Goal: Transaction & Acquisition: Purchase product/service

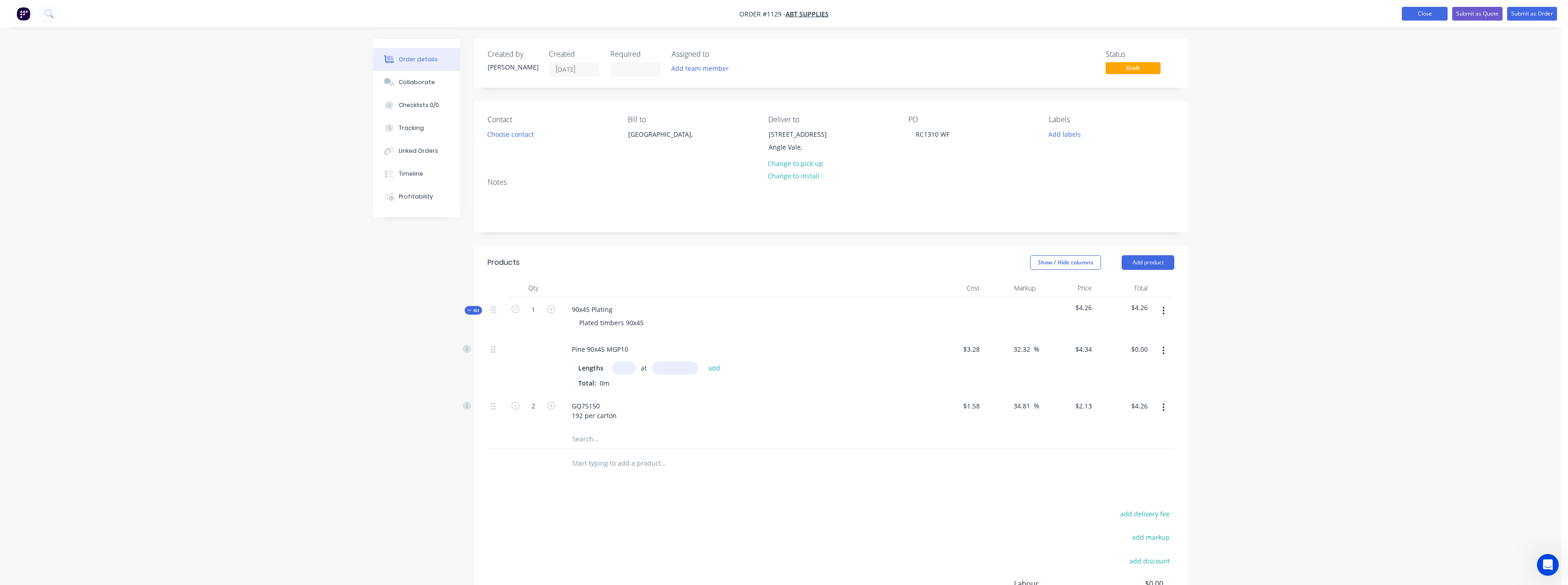
click at [1425, 18] on button "Close" at bounding box center [1425, 13] width 46 height 14
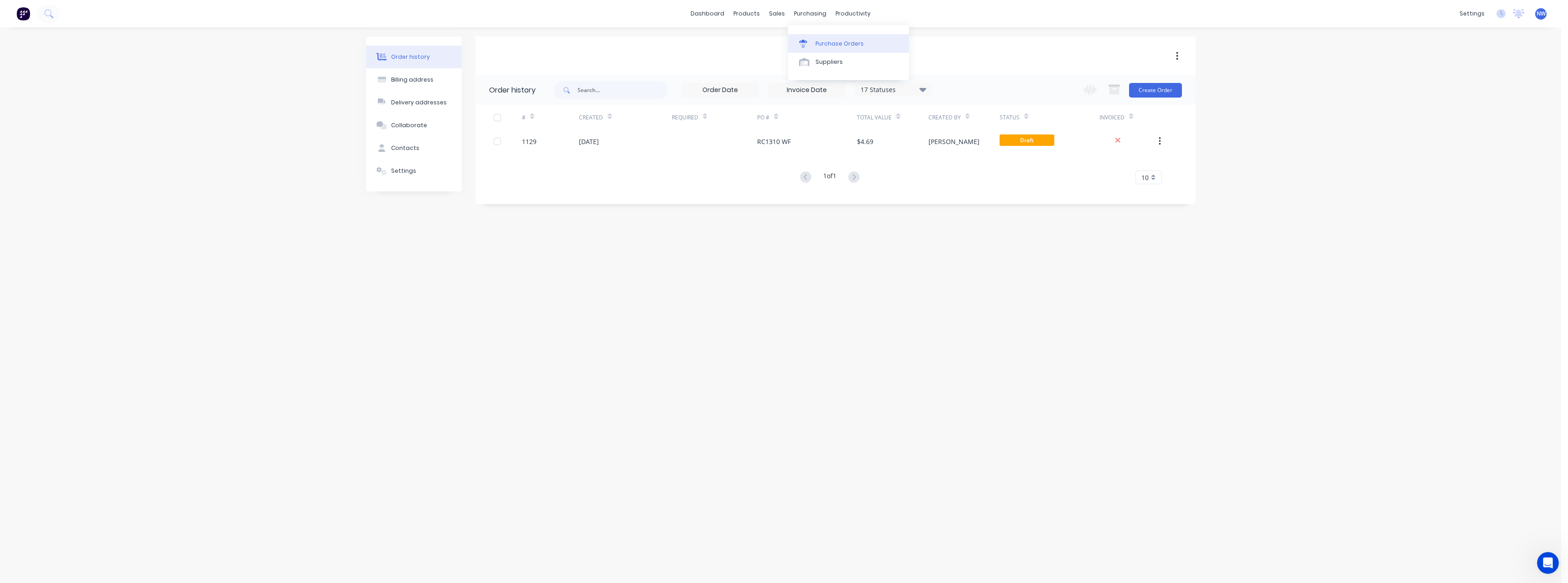
click at [828, 41] on div "Purchase Orders" at bounding box center [839, 43] width 49 height 8
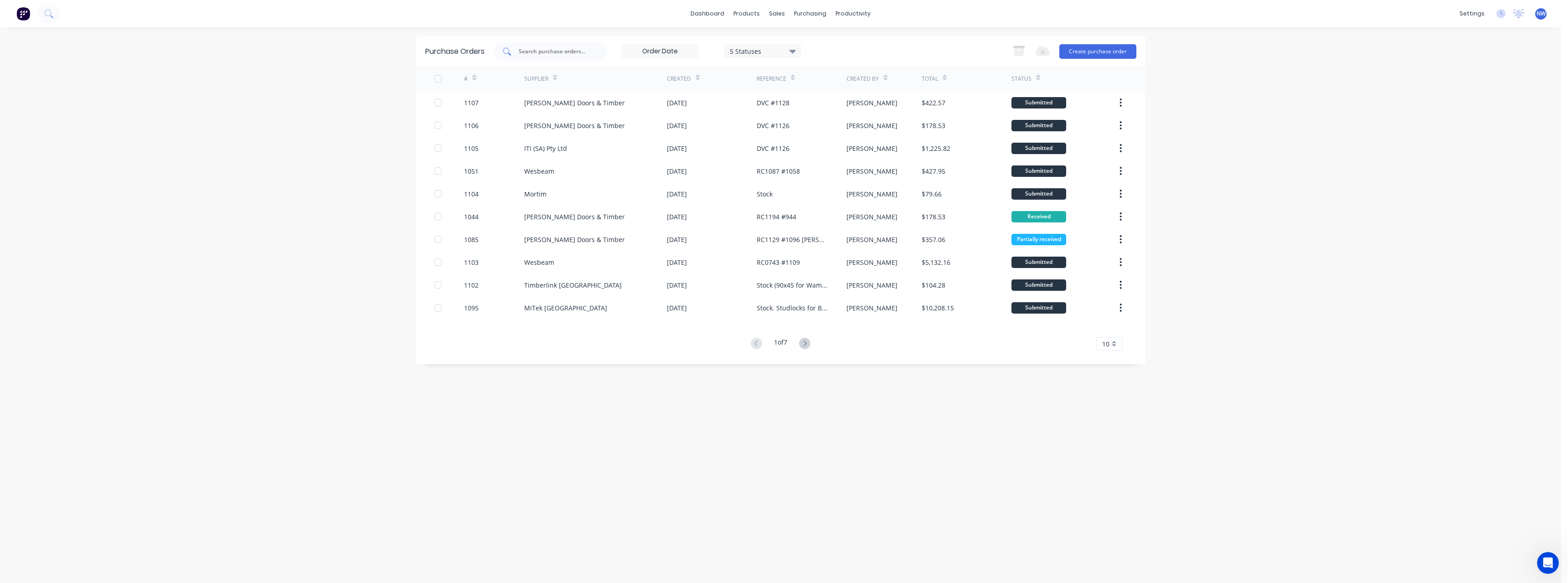
click at [556, 54] on input "text" at bounding box center [555, 51] width 75 height 9
click at [1102, 44] on button "Create purchase order" at bounding box center [1098, 51] width 77 height 15
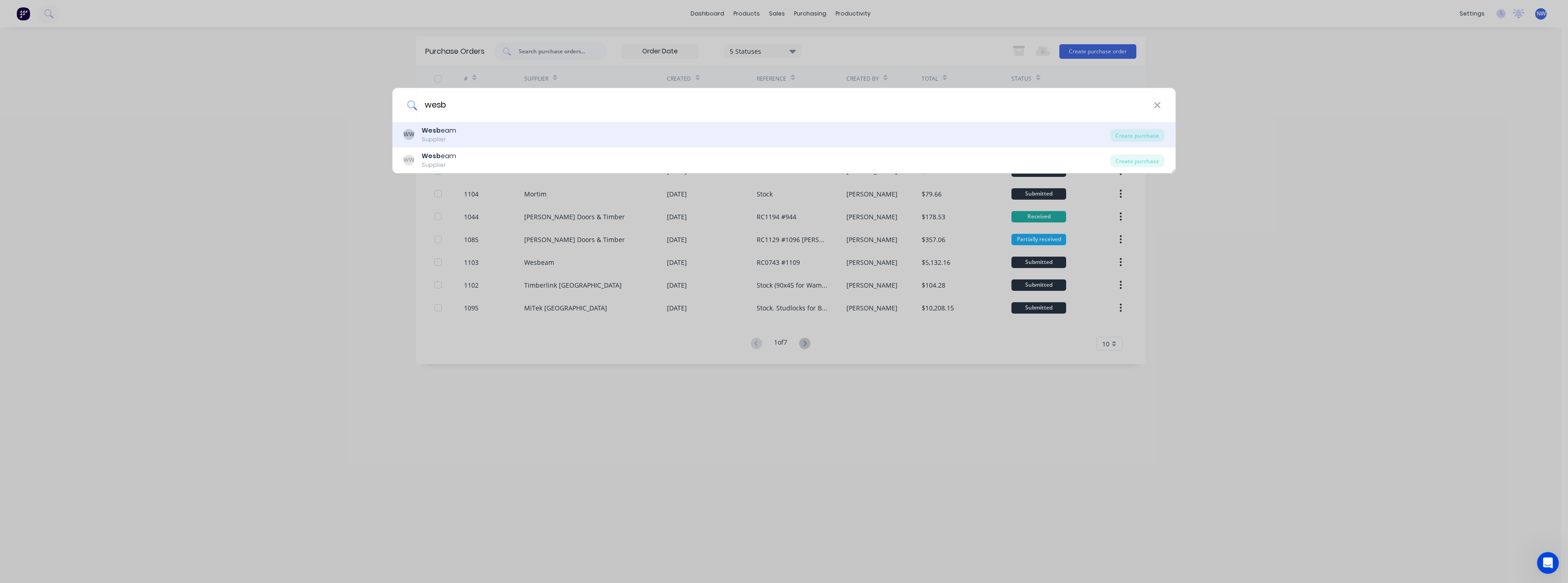
type input "wesb"
click at [799, 143] on div "WW Wesb eam Supplier" at bounding box center [756, 134] width 707 height 17
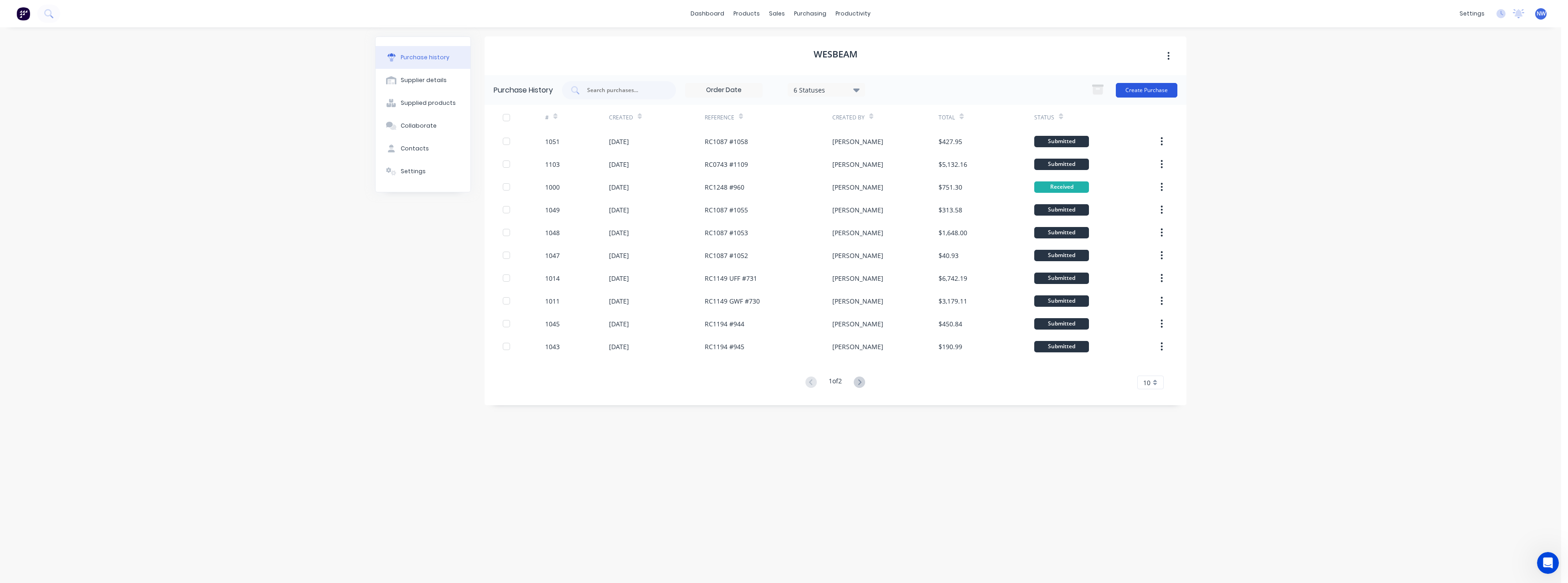
click at [1163, 91] on button "Create Purchase" at bounding box center [1147, 90] width 62 height 15
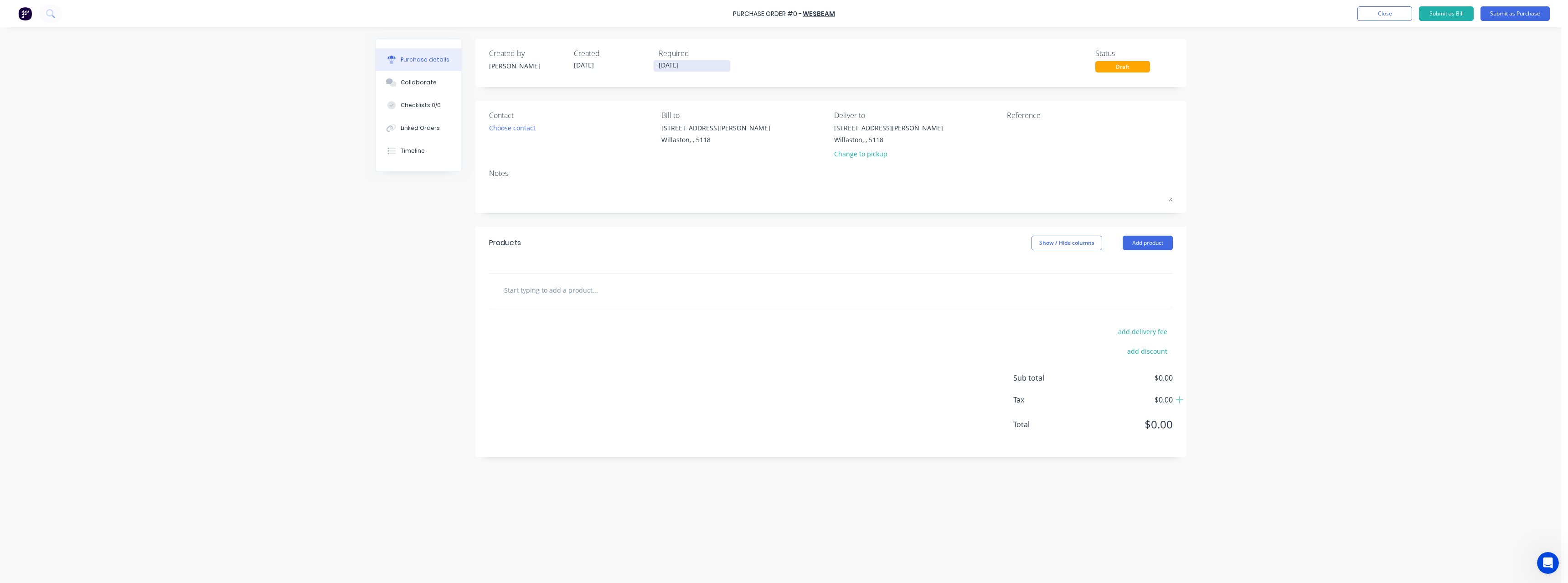
click at [719, 68] on input "[DATE]" at bounding box center [691, 66] width 76 height 11
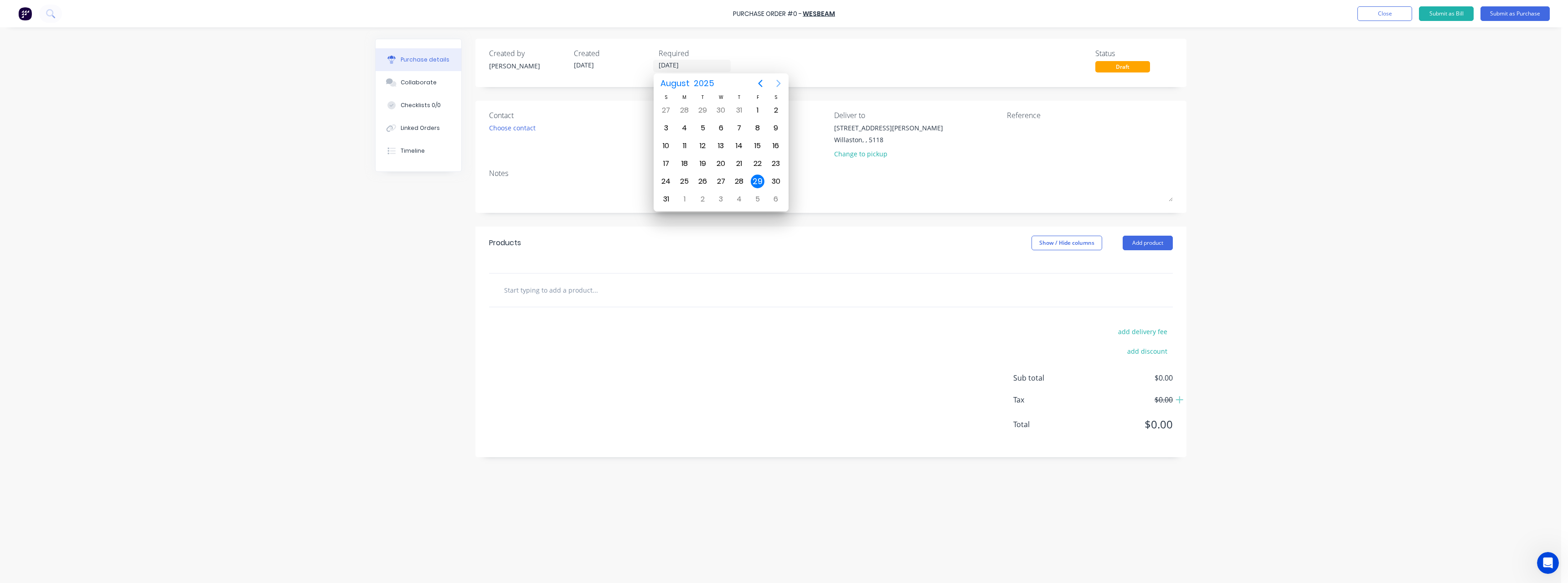
click at [778, 84] on icon "Next page" at bounding box center [778, 84] width 11 height 11
click at [706, 112] on div "2" at bounding box center [702, 110] width 14 height 14
type input "[DATE]"
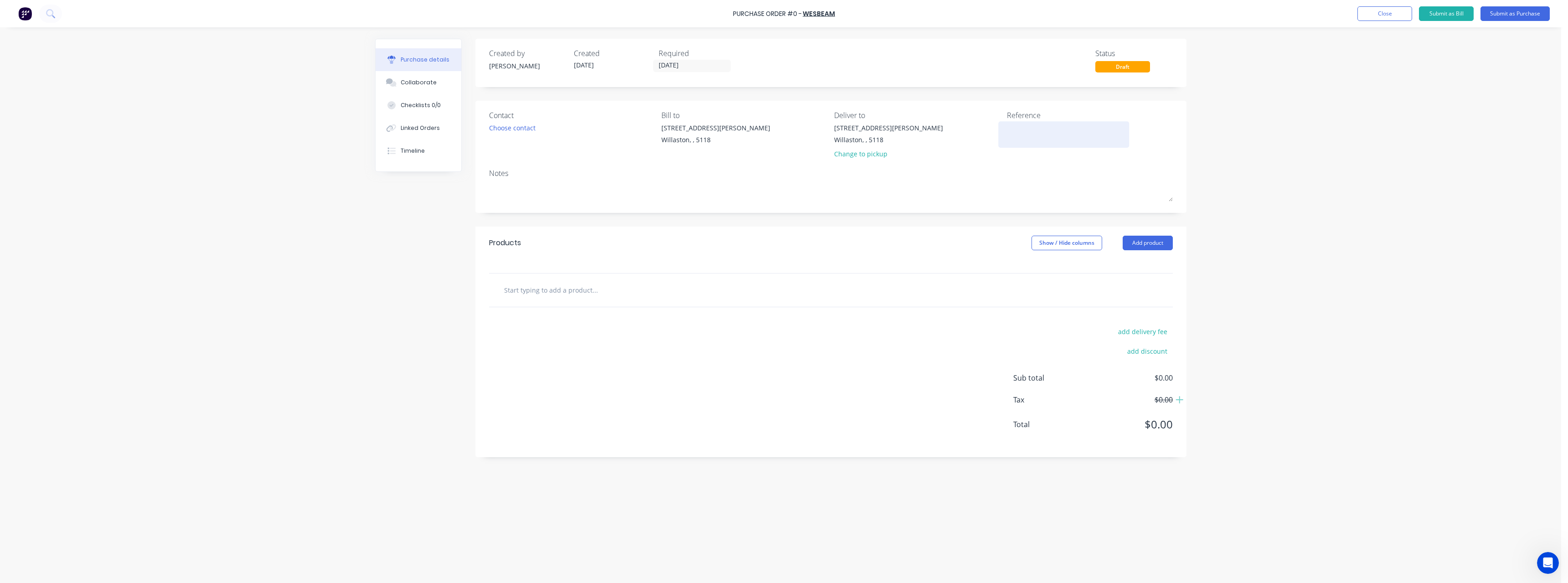
click at [1020, 130] on textarea at bounding box center [1064, 133] width 114 height 20
type textarea "RC0676 UCF"
type textarea "x"
type textarea "RC0676 UCF"
click at [540, 293] on input "text" at bounding box center [595, 290] width 183 height 18
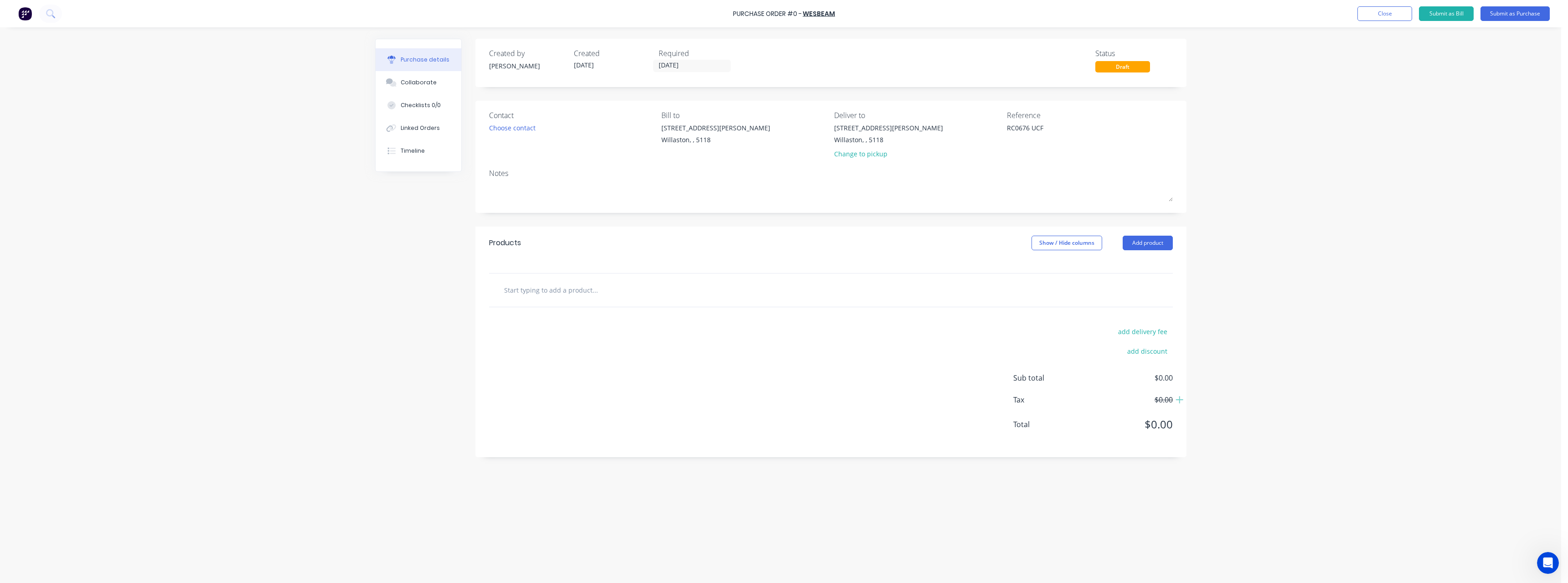
type textarea "x"
type input "1"
type textarea "x"
type input "3"
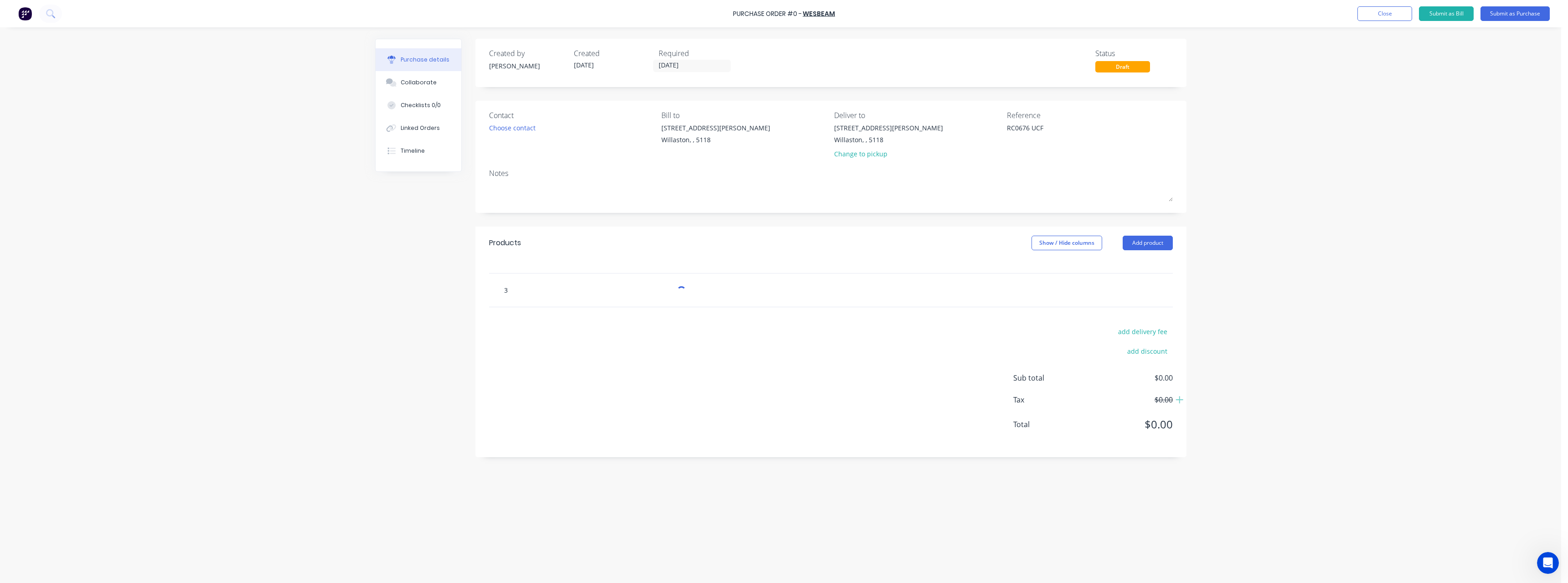
type textarea "x"
type input "30"
type textarea "x"
type input "300"
type textarea "x"
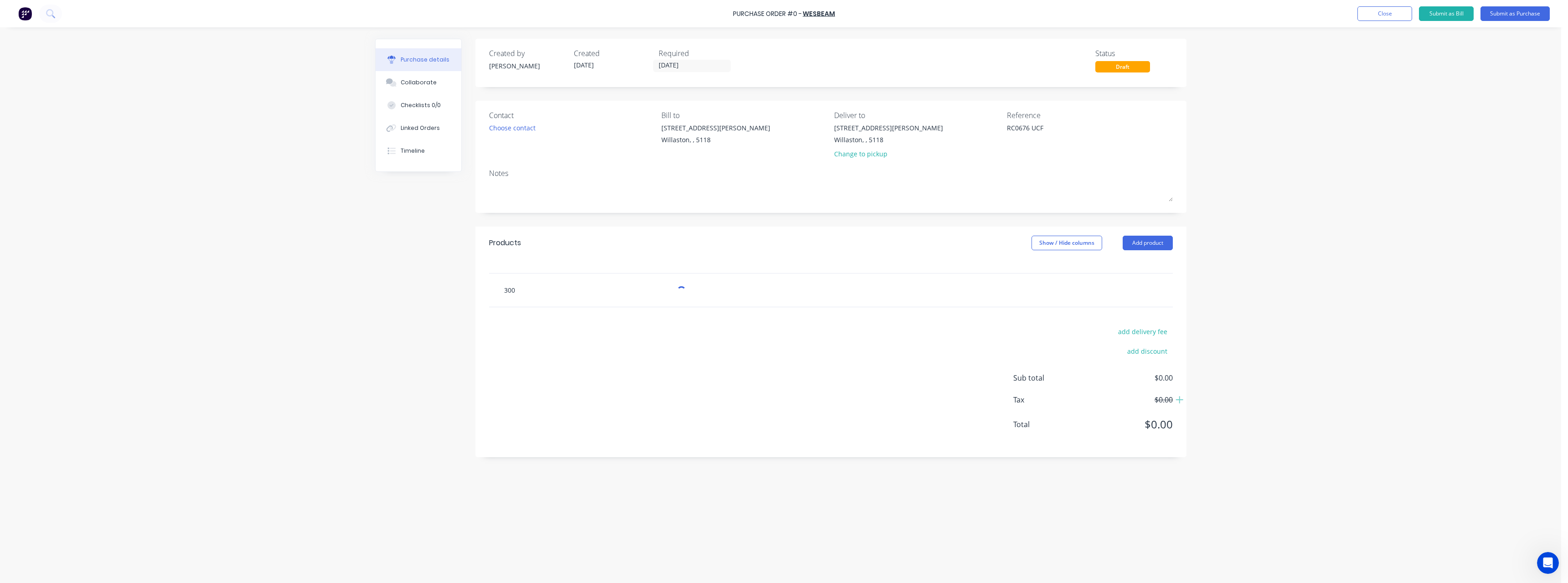
type input "300x"
type textarea "x"
type input "300x4"
type textarea "x"
type input "300x45"
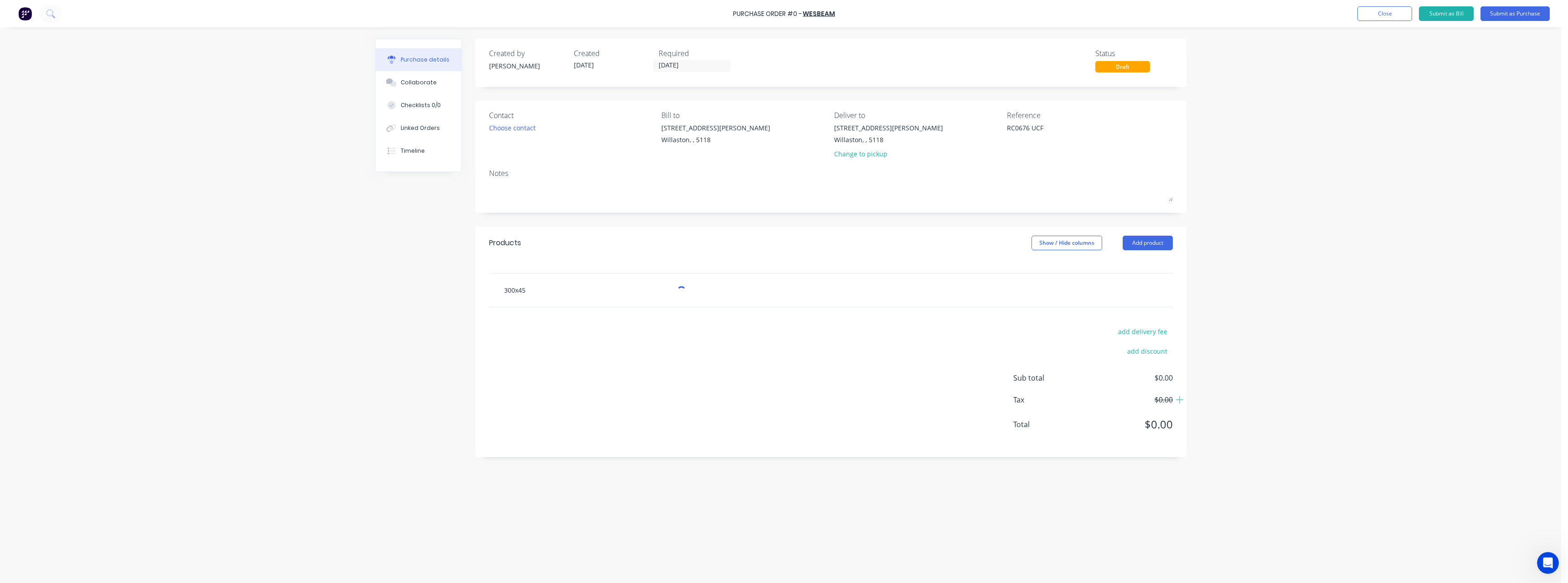
type textarea "x"
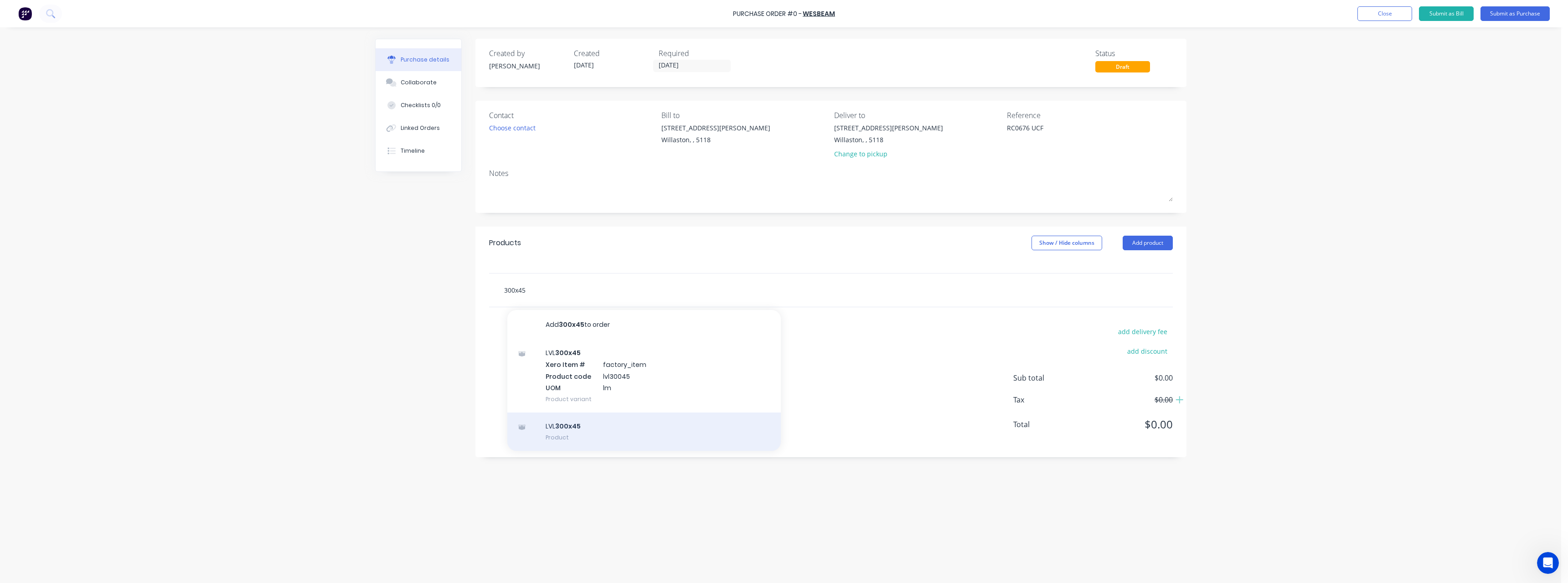
type input "300x45"
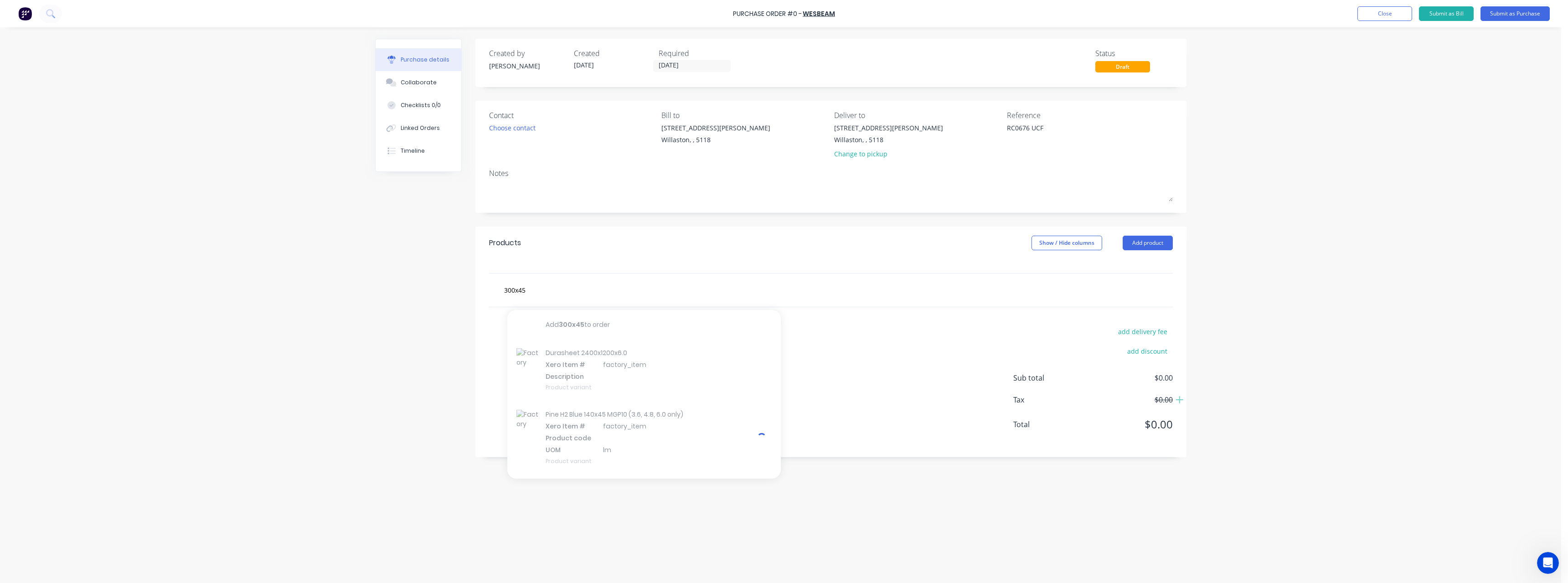
type textarea "x"
click at [1161, 308] on button "button" at bounding box center [1158, 307] width 21 height 17
click at [1130, 383] on button "Delete" at bounding box center [1130, 386] width 77 height 18
click at [573, 290] on input "text" at bounding box center [595, 290] width 183 height 18
type textarea "x"
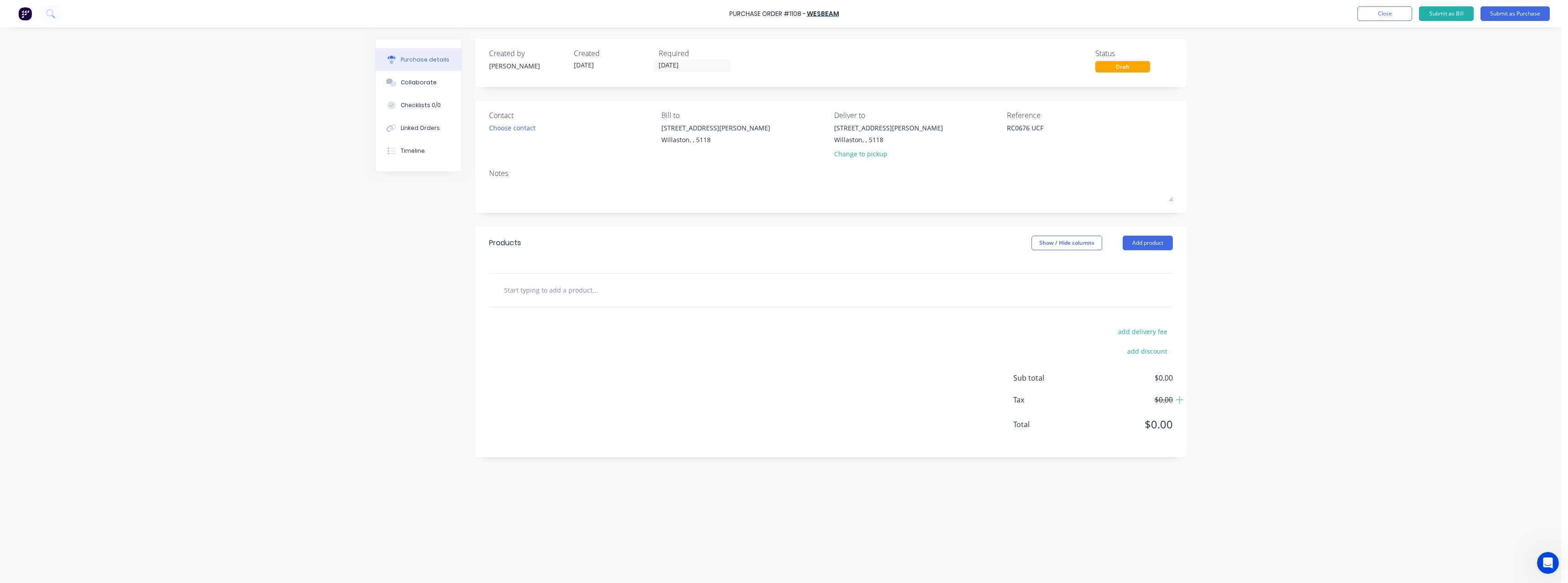
type input "3"
type textarea "x"
type input "30"
type textarea "x"
type input "300"
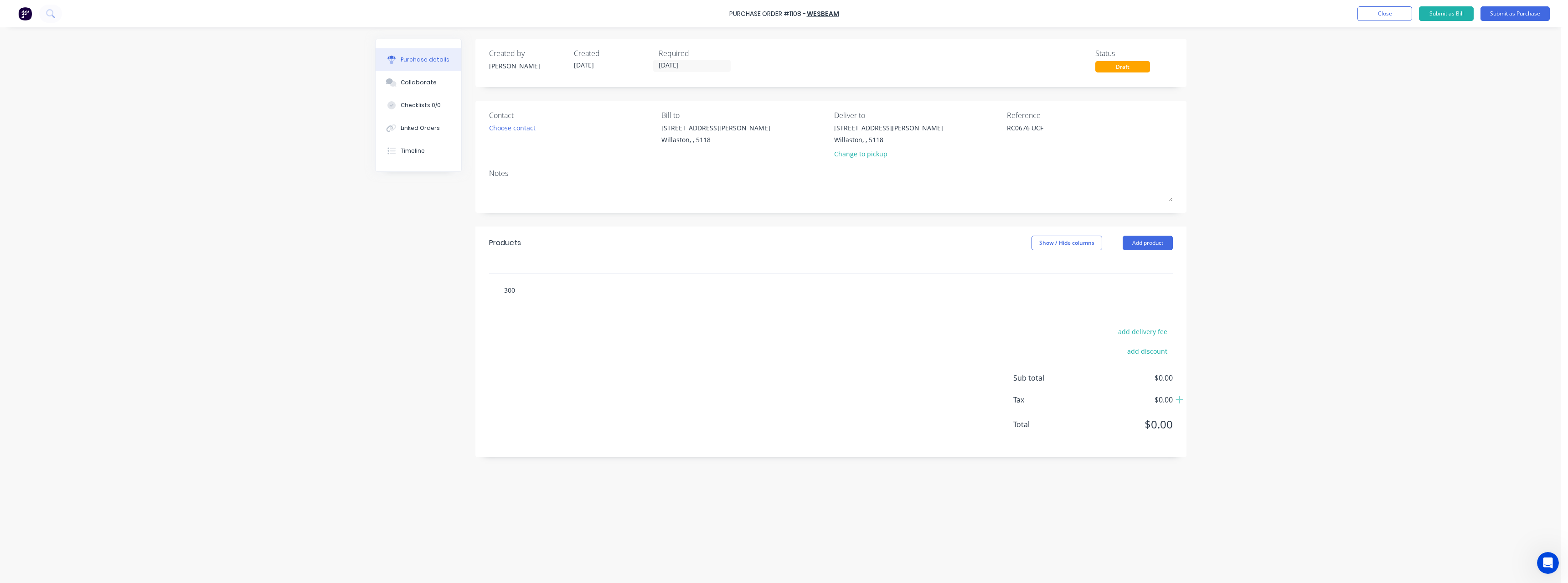
type textarea "x"
type input "300x"
type textarea "x"
type input "300x4"
type textarea "x"
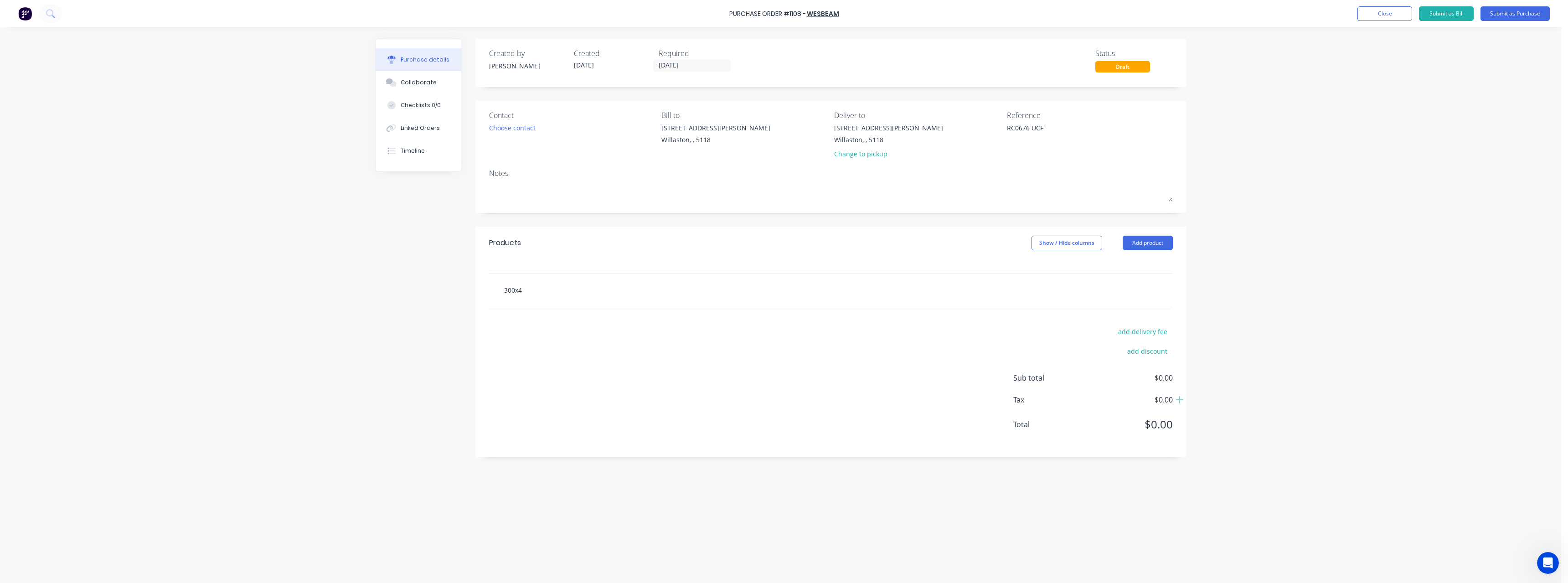
type input "300x45"
type textarea "x"
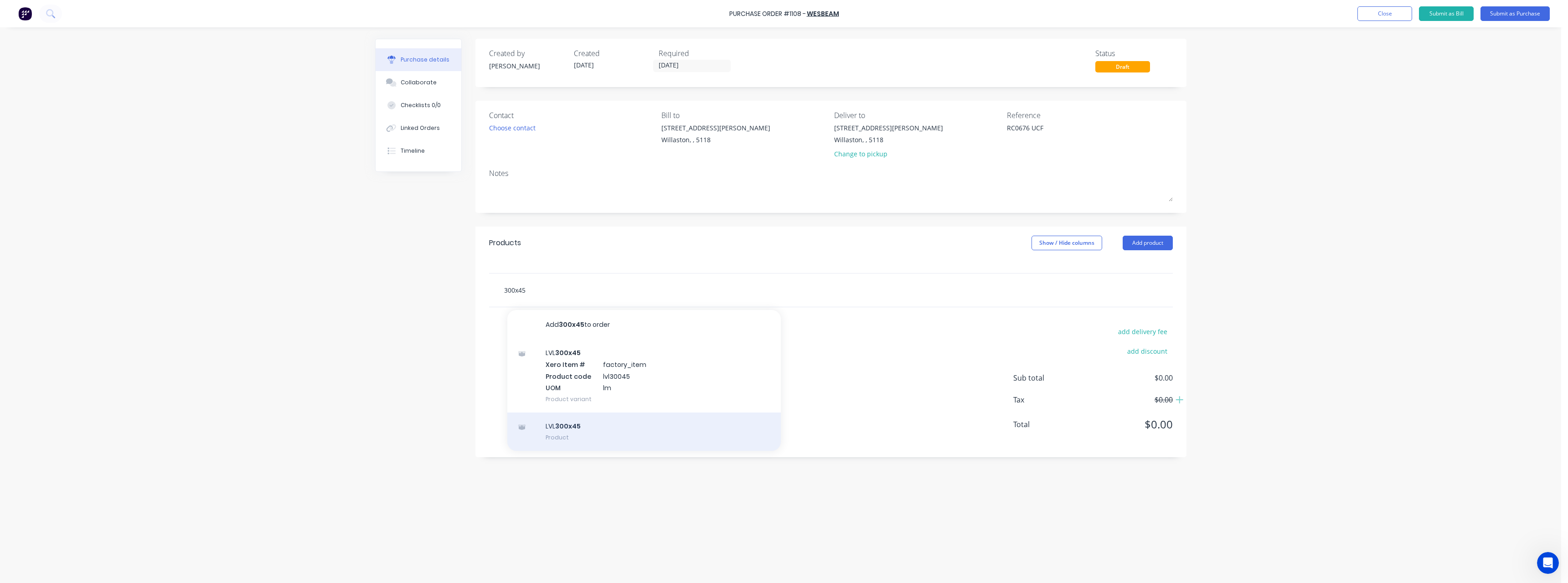
type input "300x45"
click at [610, 427] on div "LVL 300x45 Product" at bounding box center [644, 432] width 274 height 39
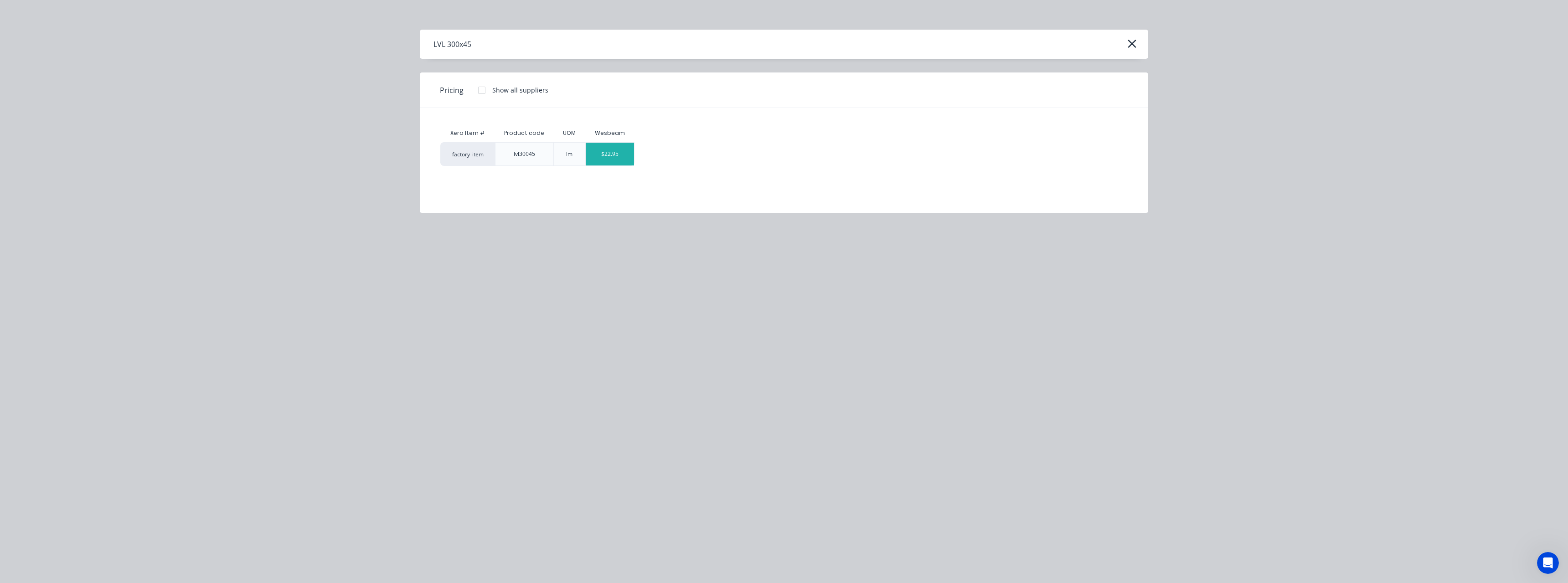
click at [605, 151] on div "$22.95" at bounding box center [610, 153] width 49 height 23
type textarea "x"
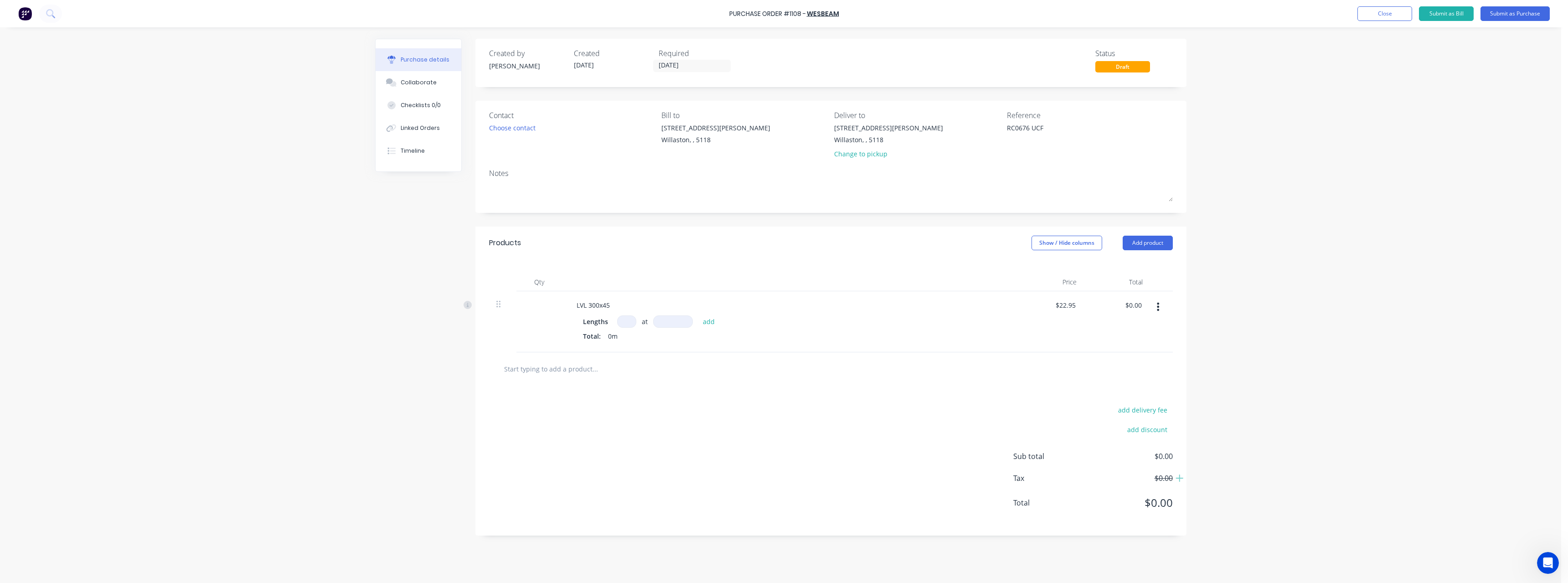
click at [627, 317] on input at bounding box center [626, 321] width 19 height 12
type textarea "x"
type input "1"
type textarea "x"
type input "1"
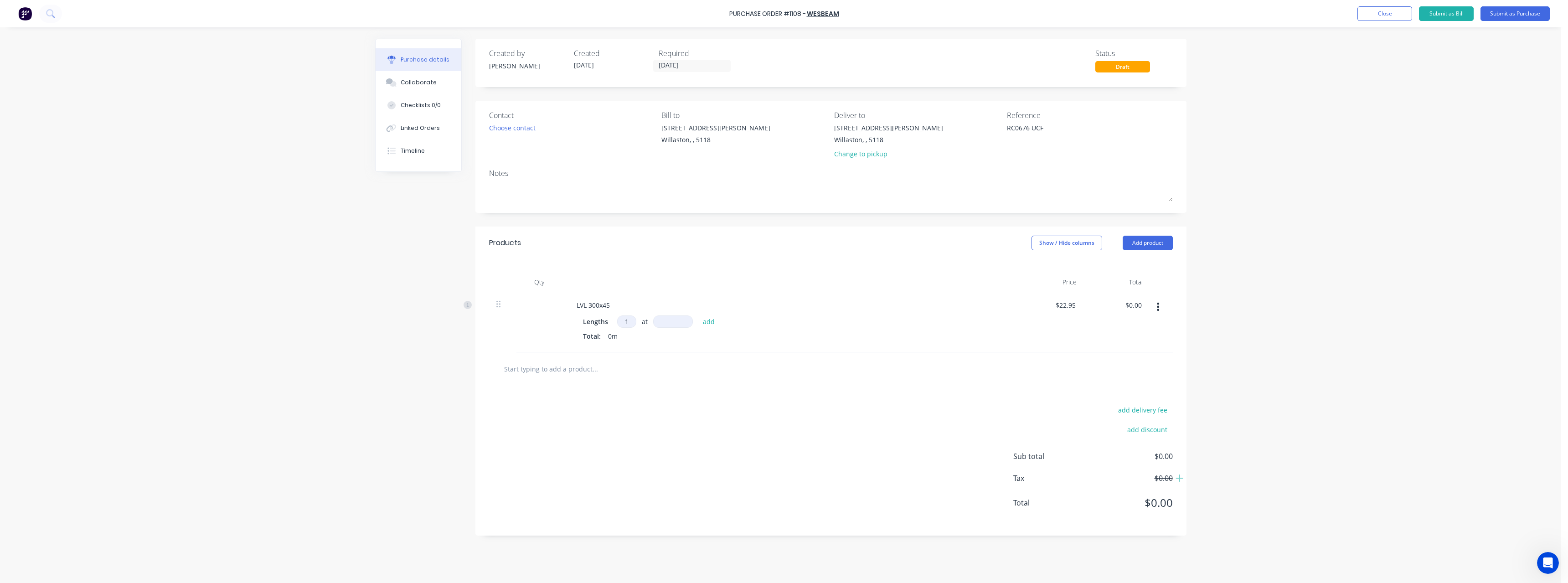
type textarea "x"
type input "3"
type textarea "x"
type input "39"
type textarea "x"
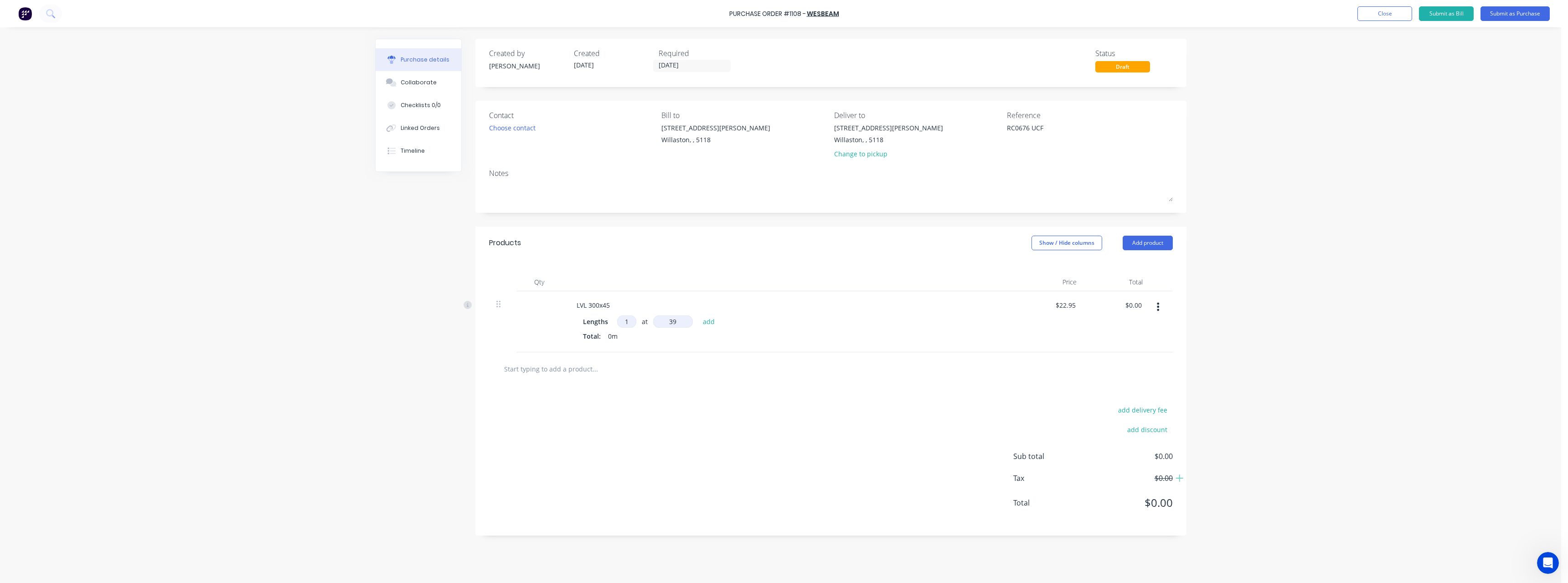
type input "390"
type textarea "x"
type input "3900"
type textarea "x"
type input "$89.51"
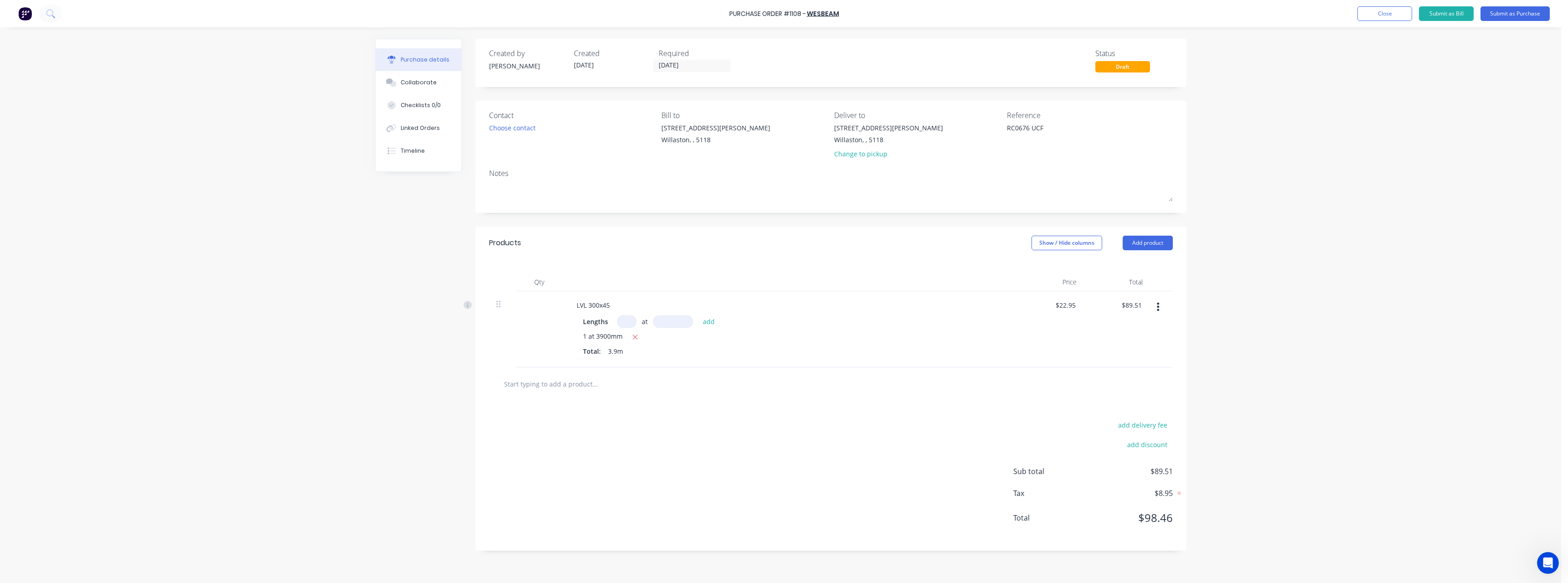
type textarea "x"
type input "2"
type textarea "x"
type input "4"
type textarea "x"
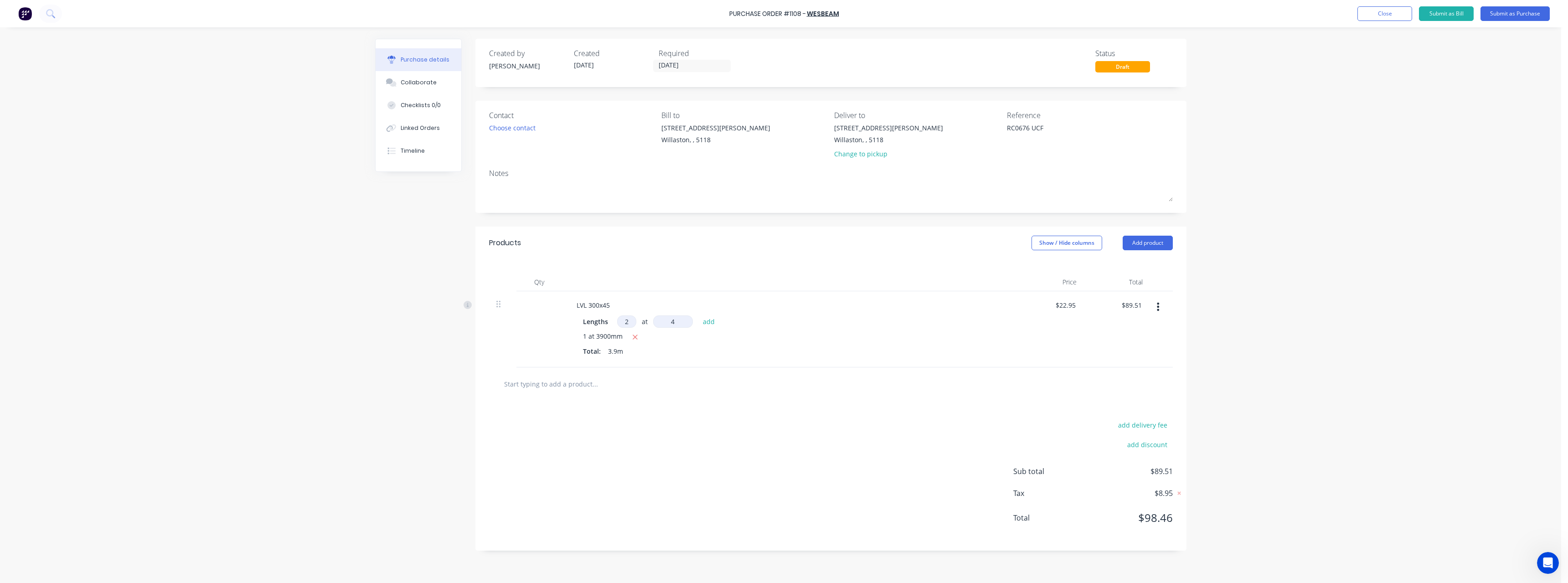
type input "42"
type textarea "x"
type input "420"
type textarea "x"
type input "4200"
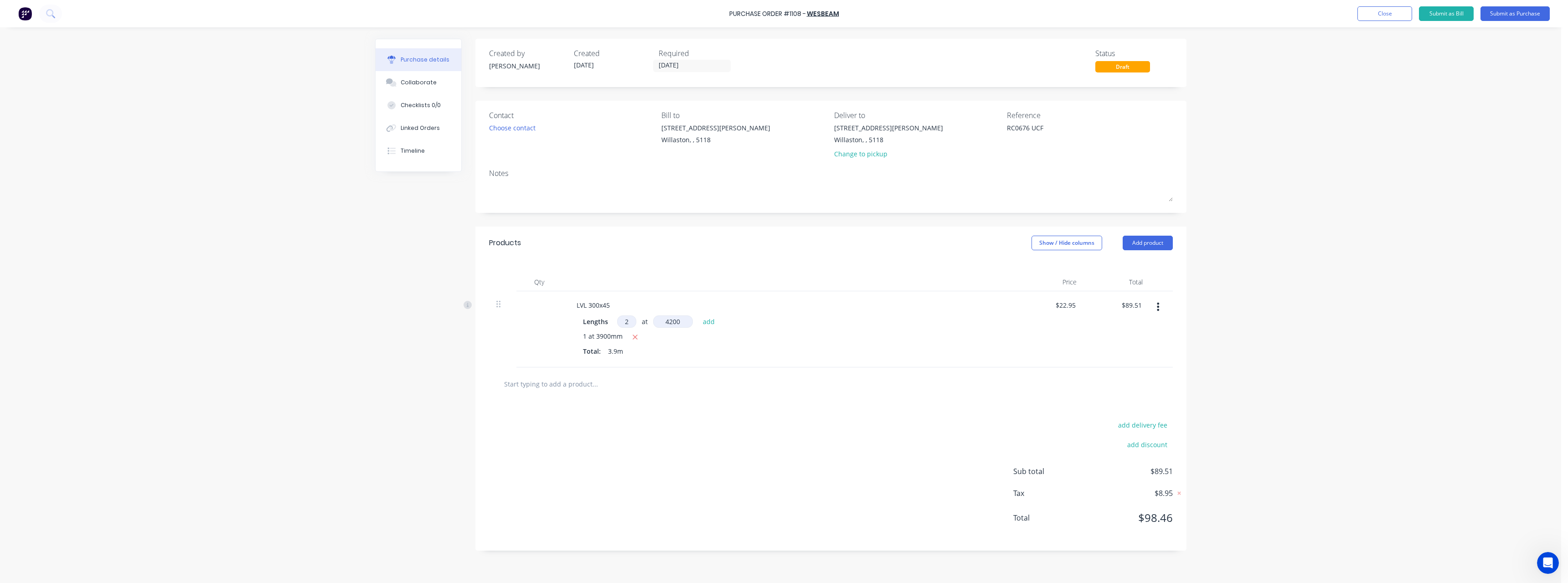
type textarea "x"
type input "$282.29"
click at [554, 401] on input "text" at bounding box center [595, 399] width 183 height 18
type textarea "x"
type input "2"
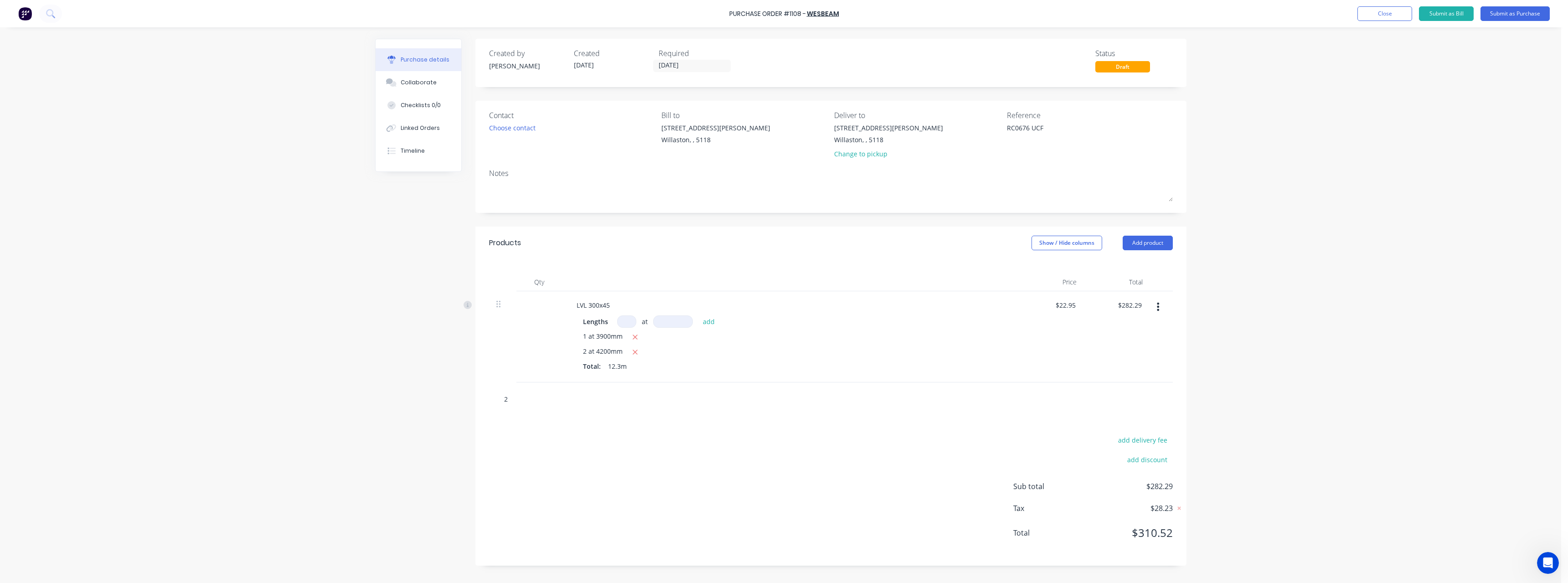
type textarea "x"
type input "20"
type textarea "x"
type input "200"
type textarea "x"
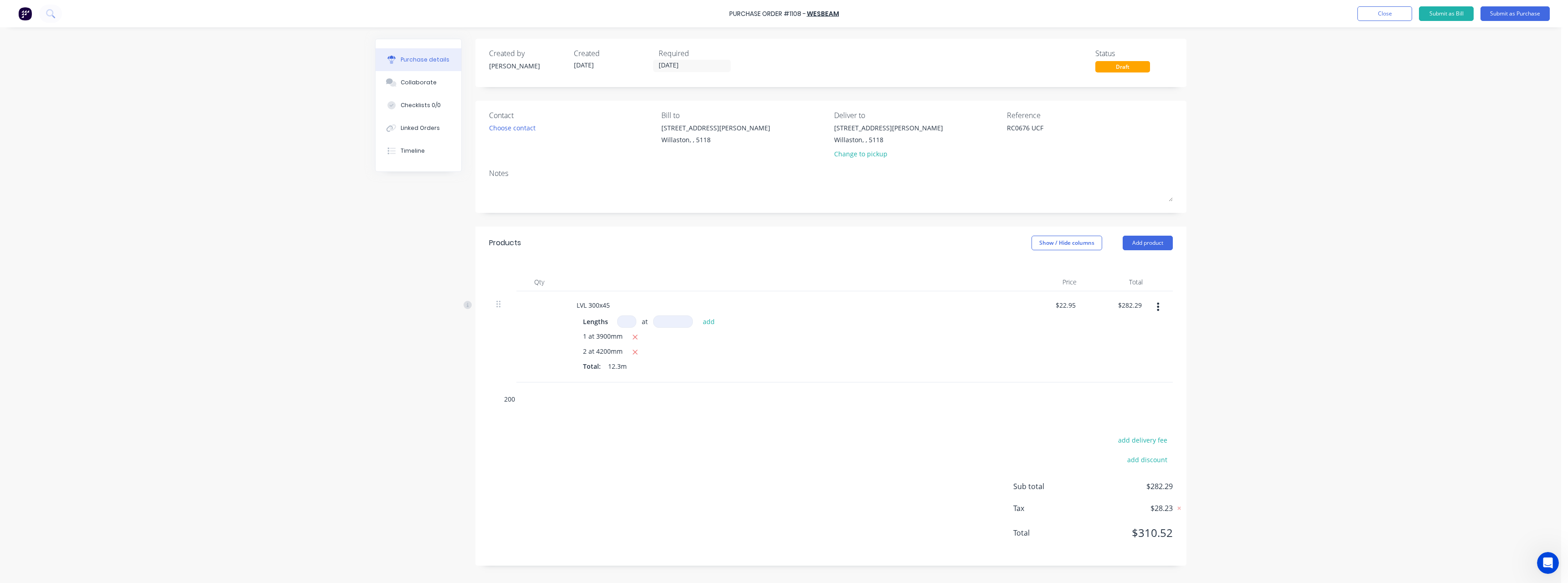
type input "200x"
type textarea "x"
type input "200x6"
type textarea "x"
type input "200x63"
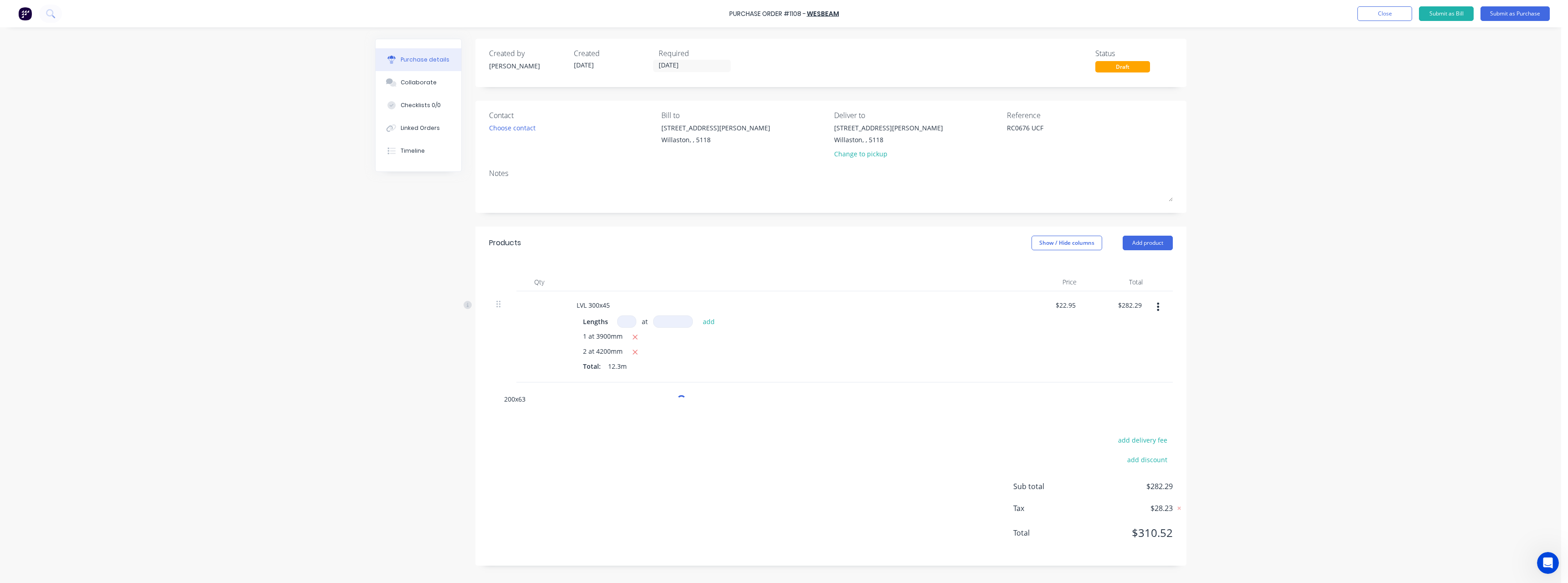
type textarea "x"
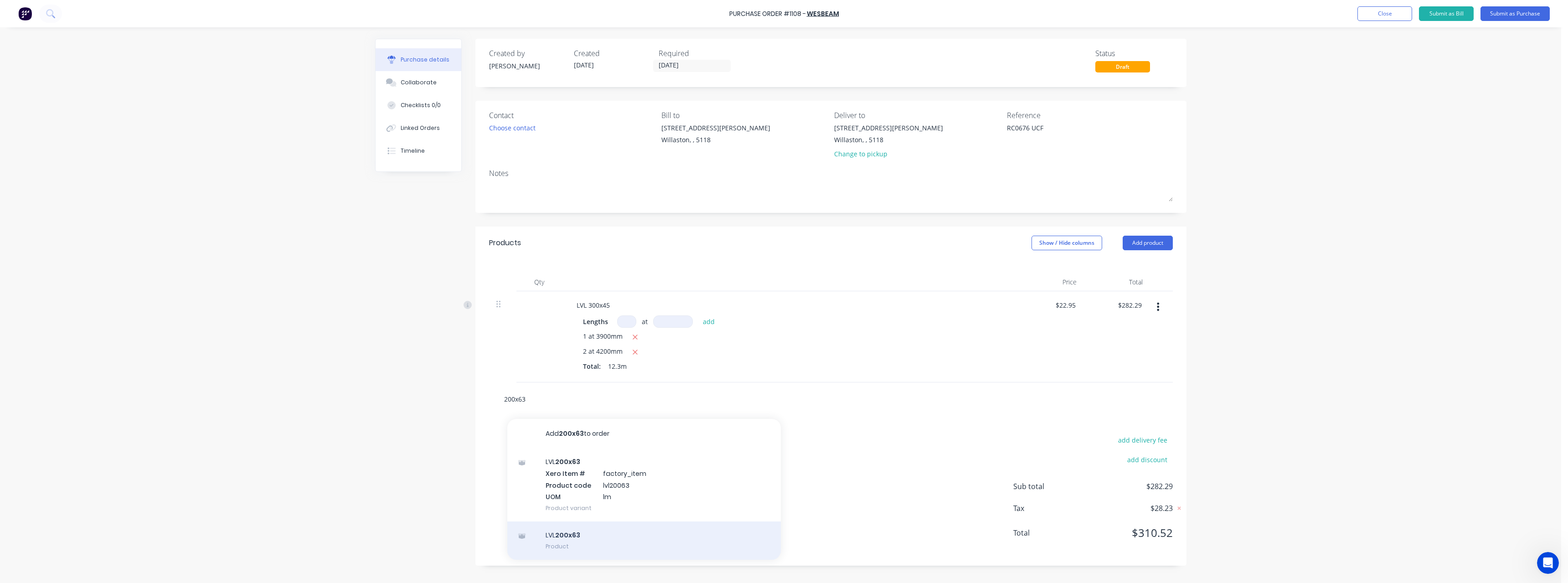
type input "200x63"
click at [590, 532] on div "LVL 200x63 Product" at bounding box center [644, 541] width 274 height 39
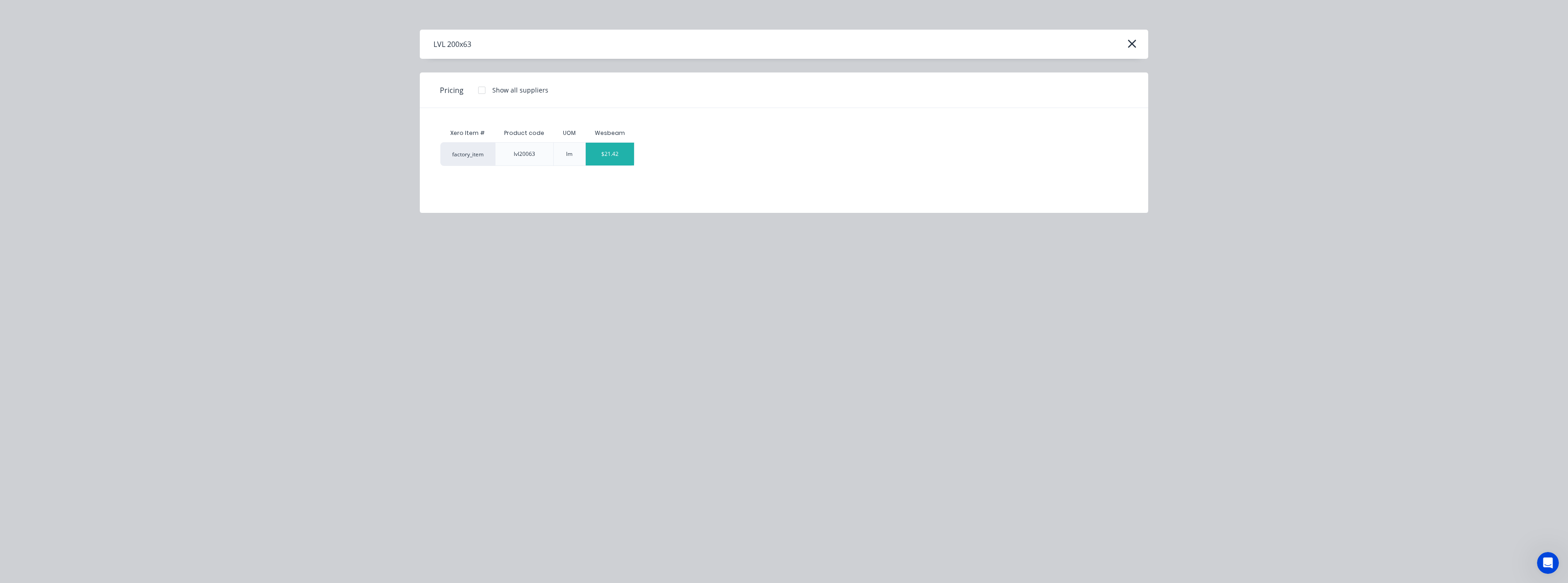
click at [606, 157] on div "$21.42" at bounding box center [610, 153] width 49 height 23
type textarea "x"
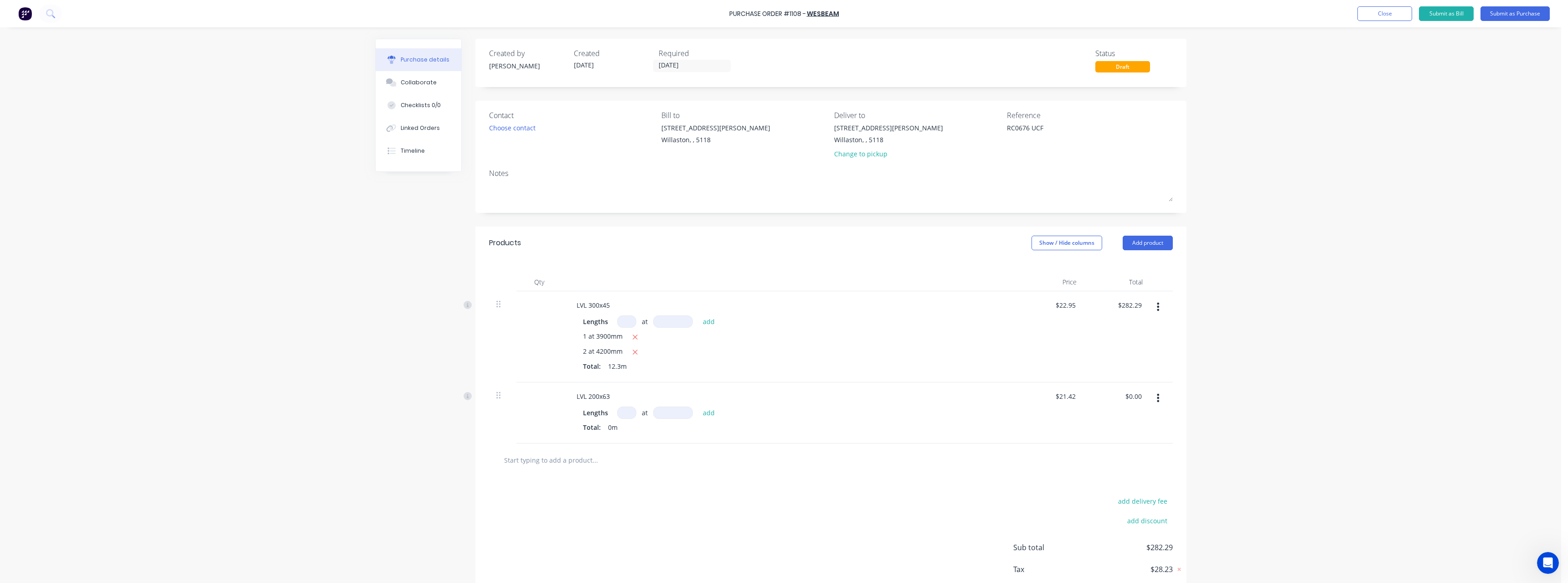
click at [626, 412] on input at bounding box center [626, 412] width 19 height 12
type textarea "x"
type input "1"
type textarea "x"
type input "1"
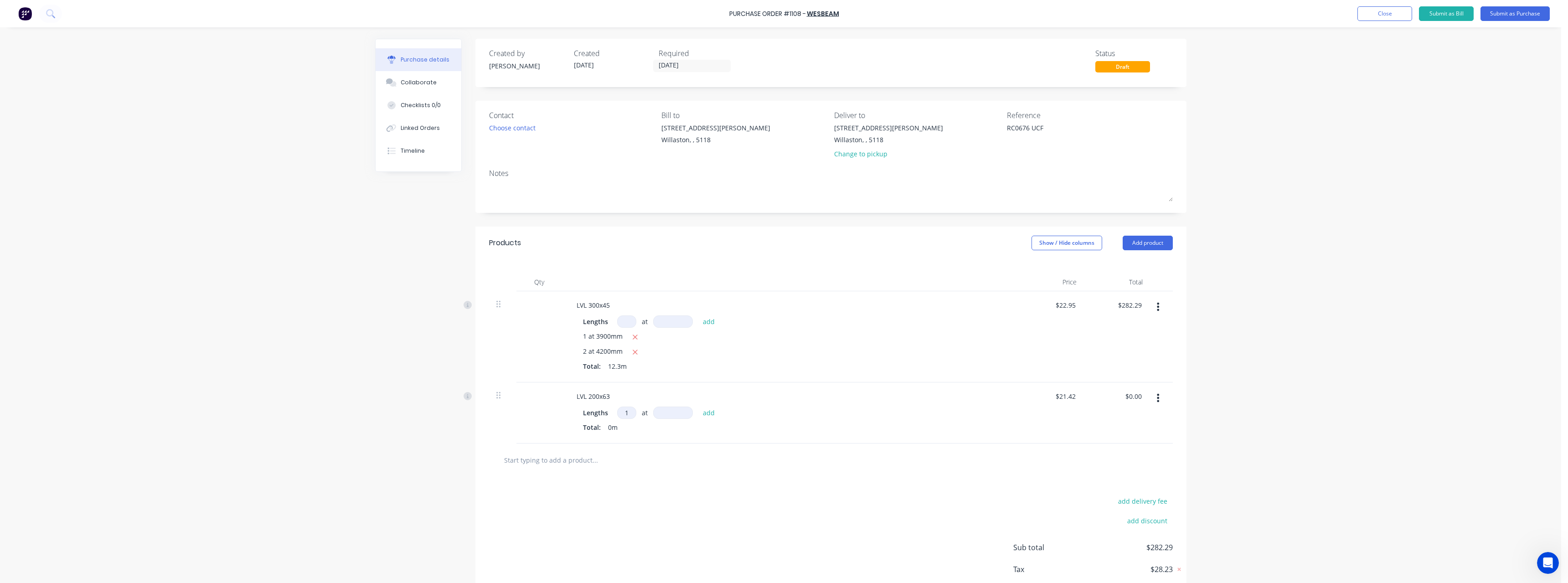
type textarea "x"
type input "4"
type textarea "x"
type input "45"
type textarea "x"
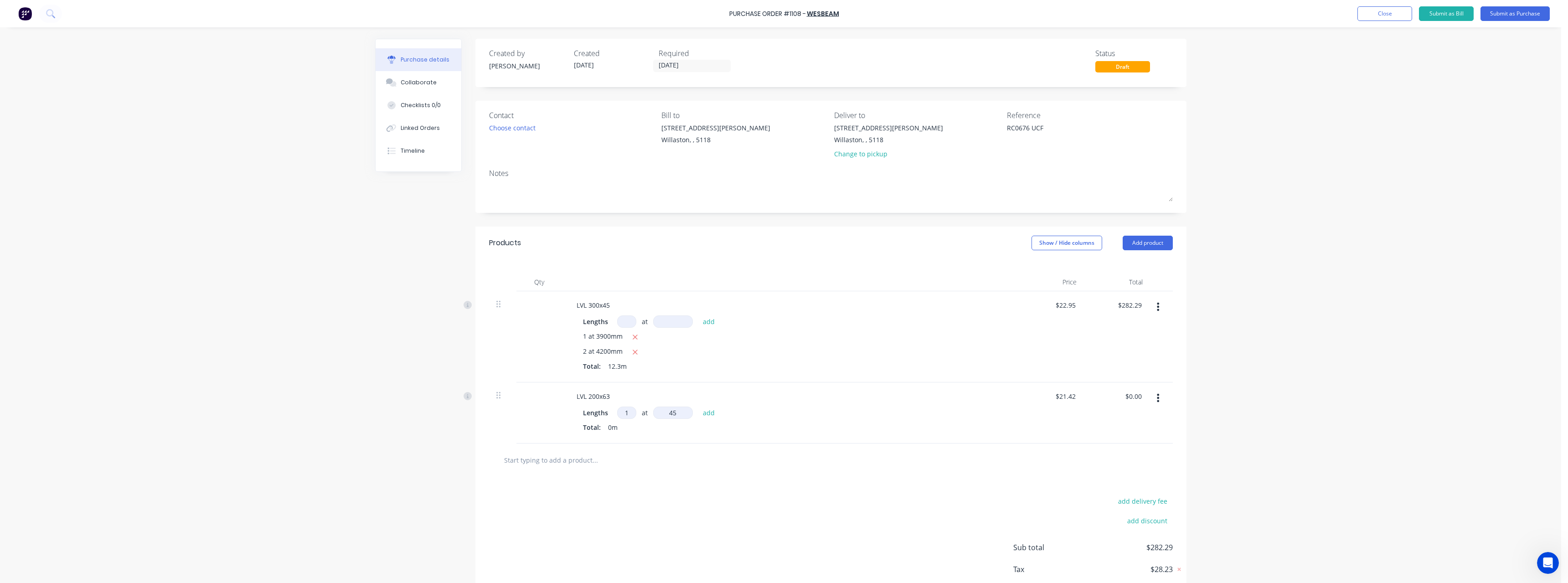
type input "450"
type textarea "x"
type input "4500"
type textarea "x"
type input "$96.39"
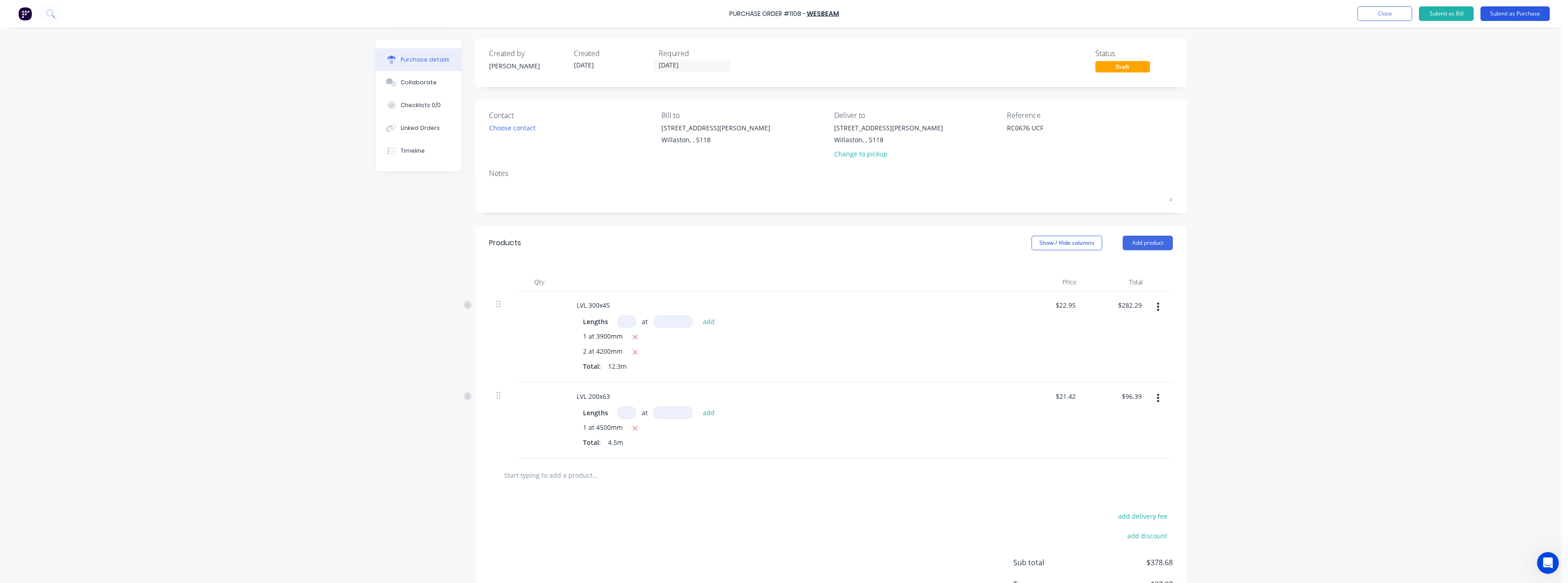
click at [1526, 12] on button "Submit as Purchase" at bounding box center [1515, 14] width 69 height 15
type textarea "x"
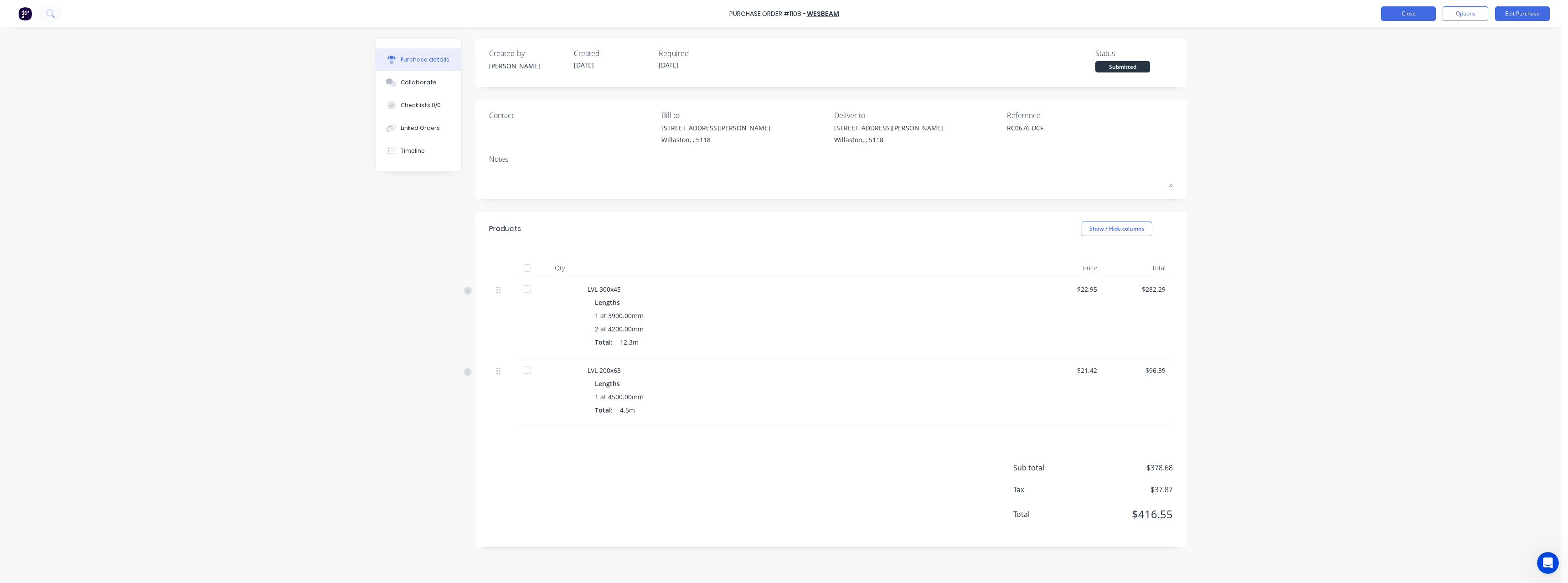
click at [1420, 17] on button "Close" at bounding box center [1409, 14] width 55 height 15
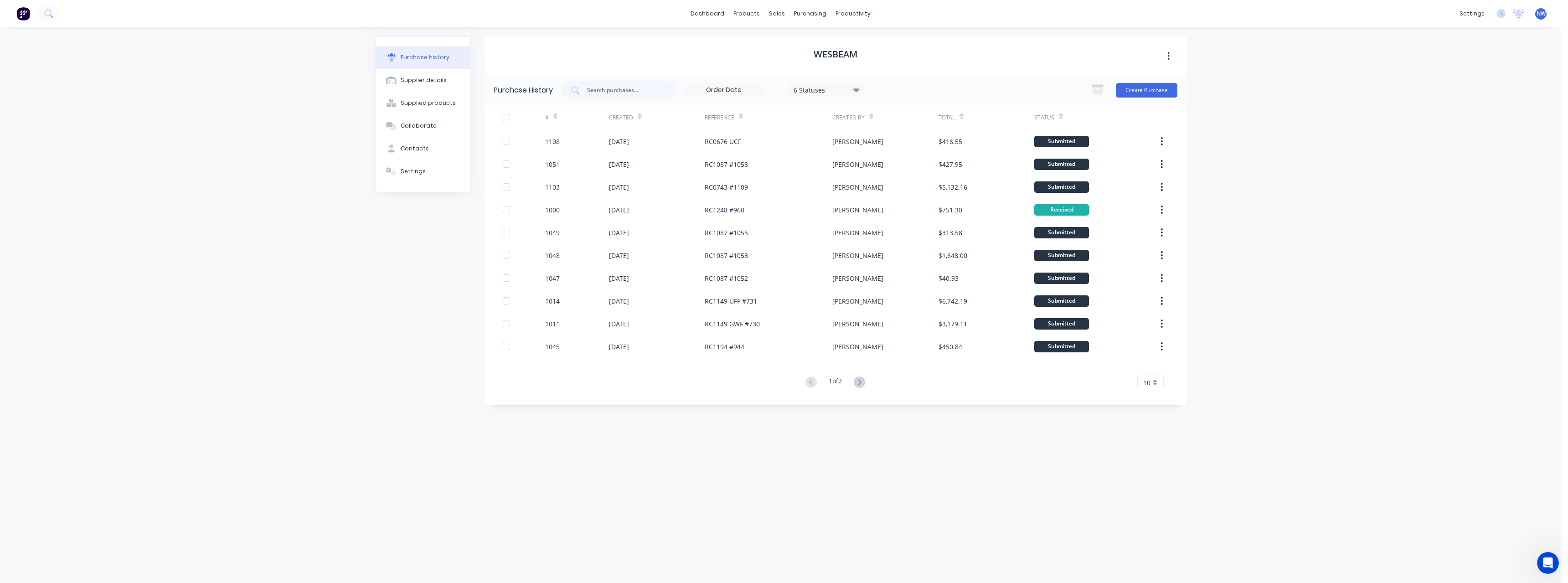
click at [1541, 11] on span "NW" at bounding box center [1541, 13] width 9 height 8
click at [1469, 110] on button "Sign out" at bounding box center [1485, 115] width 121 height 18
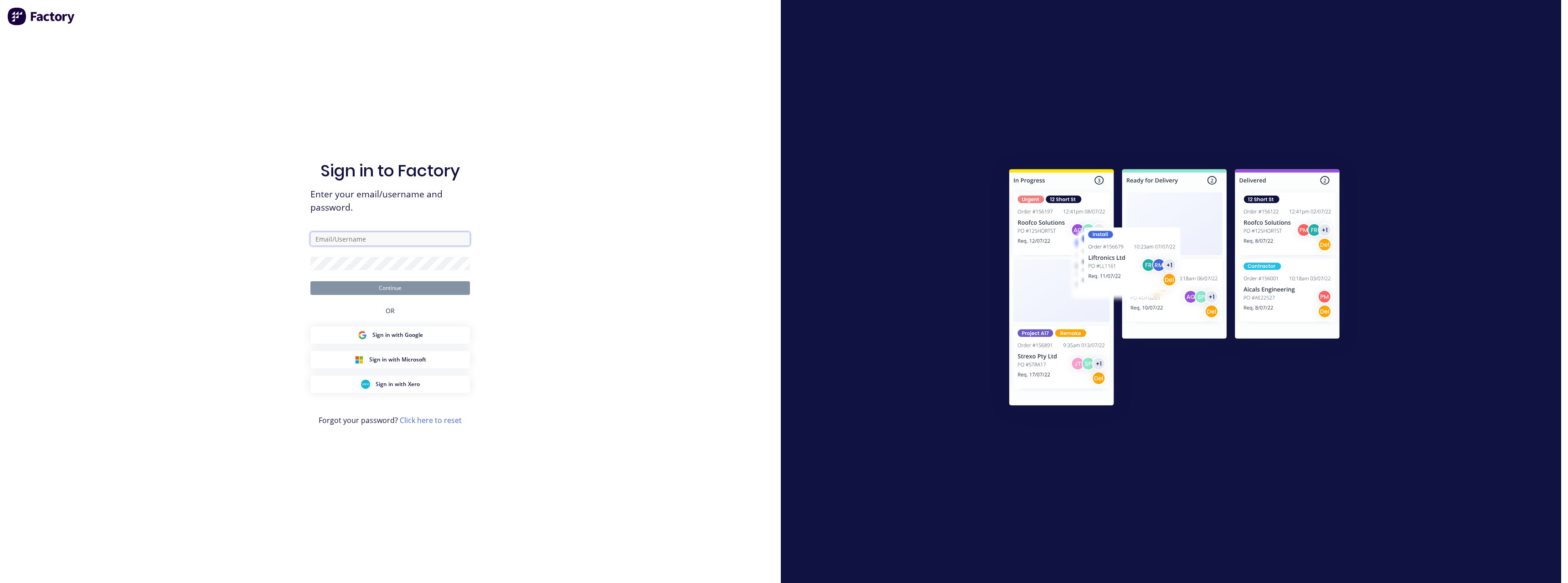
type input "[PERSON_NAME][EMAIL_ADDRESS][DOMAIN_NAME]"
